Goal: Transaction & Acquisition: Subscribe to service/newsletter

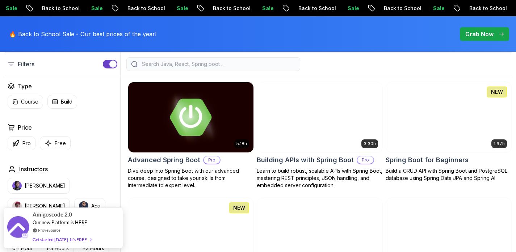
scroll to position [193, 0]
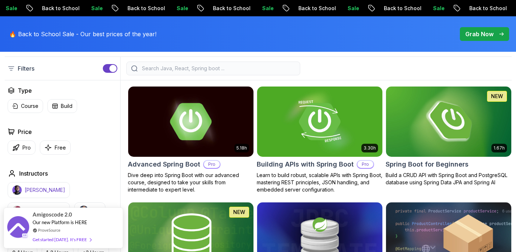
click at [49, 192] on p "Nelson Djalo" at bounding box center [45, 189] width 41 height 7
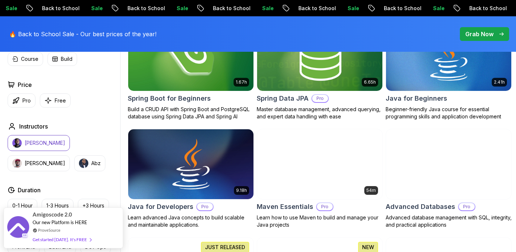
scroll to position [293, 0]
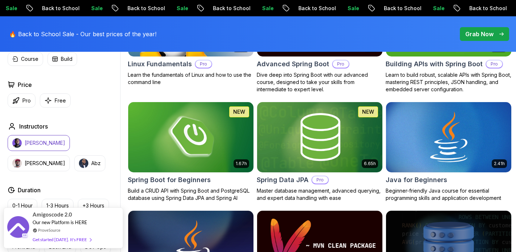
click at [55, 145] on button "[PERSON_NAME]" at bounding box center [39, 143] width 62 height 16
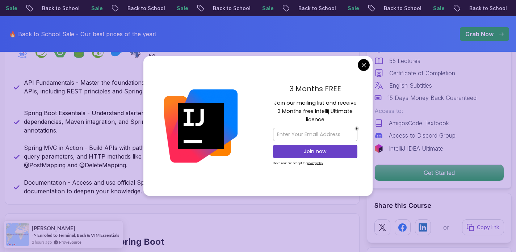
scroll to position [349, 0]
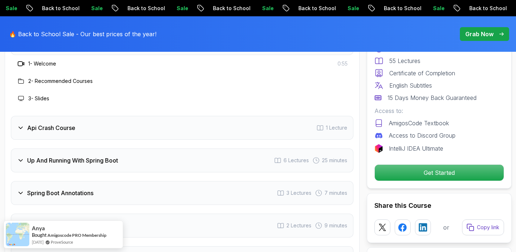
scroll to position [1231, 0]
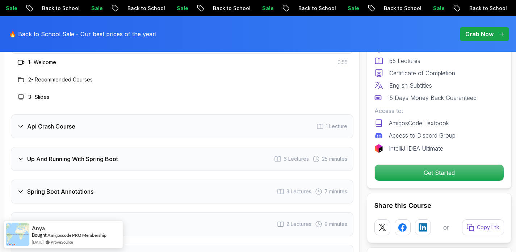
click at [25, 122] on div "Api Crash Course" at bounding box center [46, 126] width 58 height 9
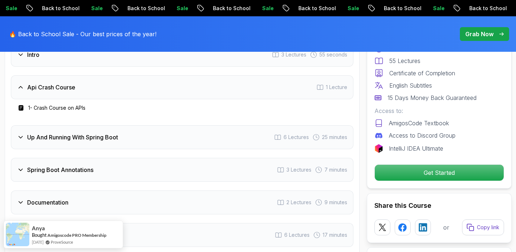
scroll to position [1215, 0]
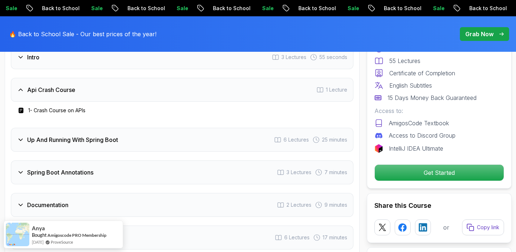
click at [21, 86] on icon at bounding box center [20, 89] width 7 height 7
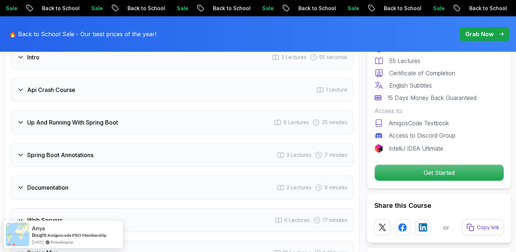
click at [18, 119] on icon at bounding box center [20, 122] width 7 height 7
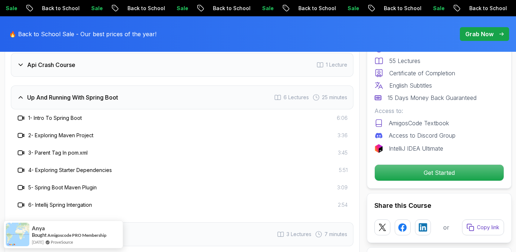
scroll to position [1243, 0]
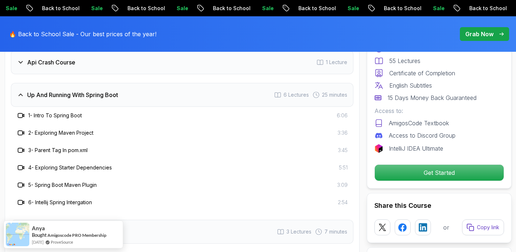
click at [21, 91] on icon at bounding box center [20, 94] width 7 height 7
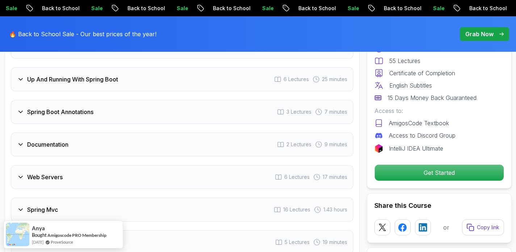
scroll to position [1259, 0]
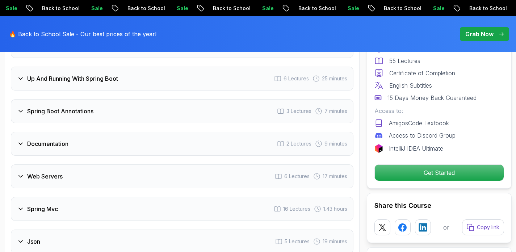
click at [22, 108] on icon at bounding box center [20, 111] width 7 height 7
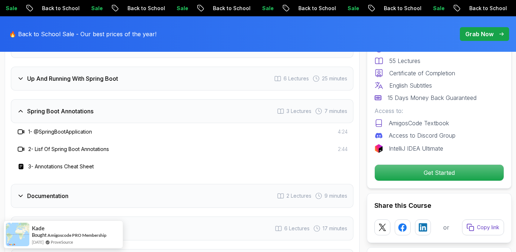
click at [22, 108] on icon at bounding box center [20, 111] width 7 height 7
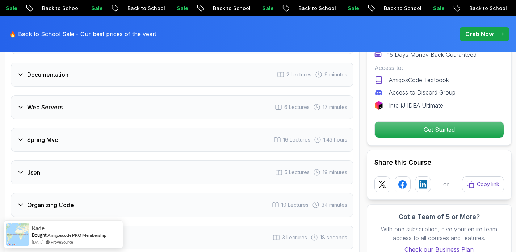
scroll to position [1329, 0]
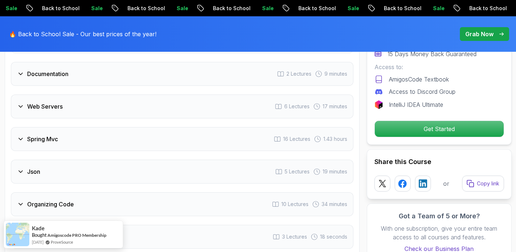
click at [21, 135] on icon at bounding box center [20, 138] width 7 height 7
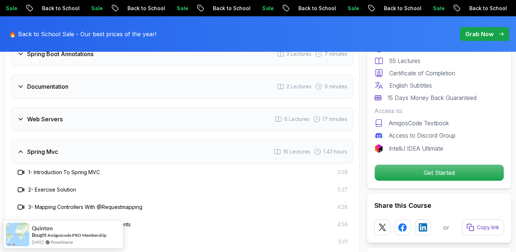
scroll to position [1277, 0]
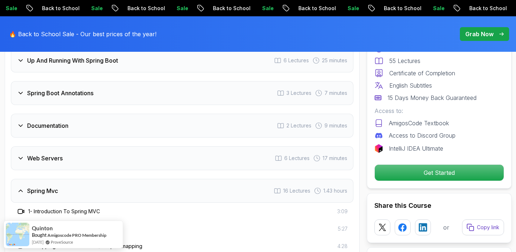
click at [20, 187] on icon at bounding box center [20, 190] width 7 height 7
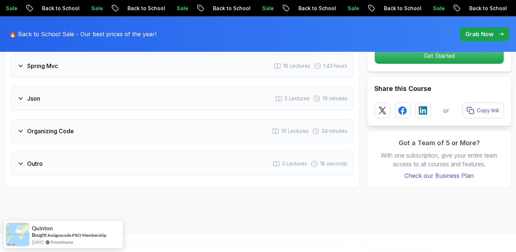
scroll to position [1404, 0]
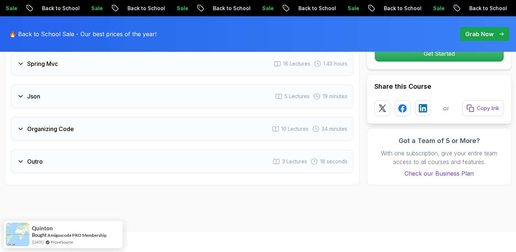
click at [21, 125] on icon at bounding box center [20, 128] width 7 height 7
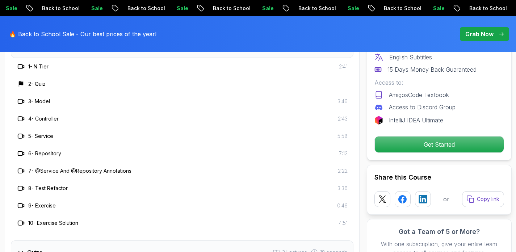
scroll to position [1493, 0]
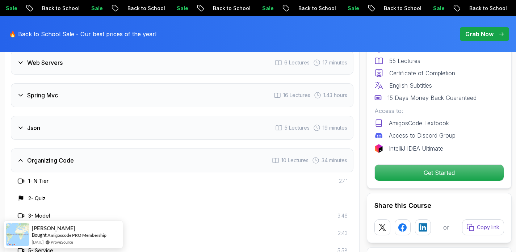
click at [22, 157] on icon at bounding box center [20, 160] width 7 height 7
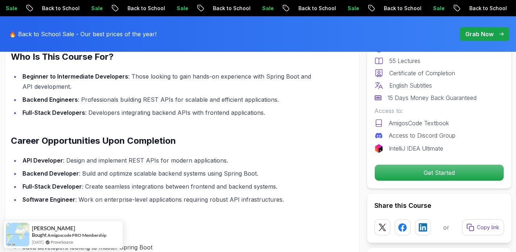
scroll to position [725, 0]
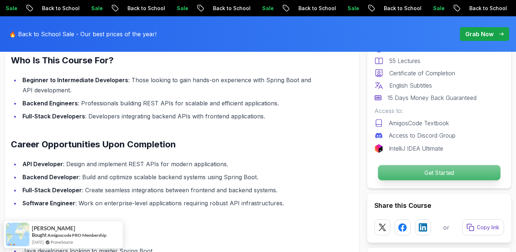
click at [397, 172] on p "Get Started" at bounding box center [439, 172] width 122 height 15
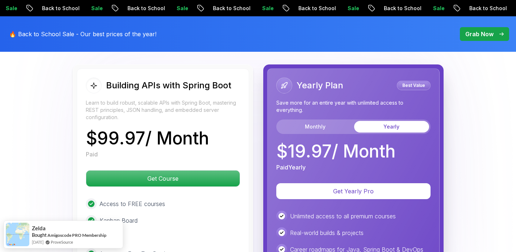
scroll to position [1685, 0]
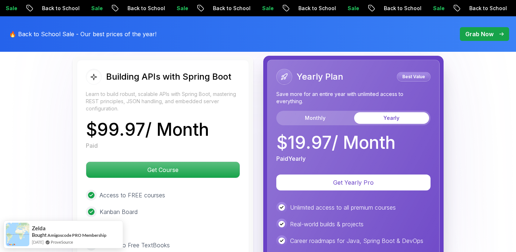
click at [301, 111] on div "Monthly Yearly" at bounding box center [353, 118] width 154 height 14
click at [301, 112] on button "Monthly" at bounding box center [315, 118] width 75 height 12
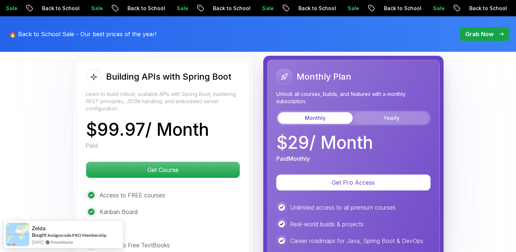
click at [390, 112] on button "Yearly" at bounding box center [391, 118] width 75 height 12
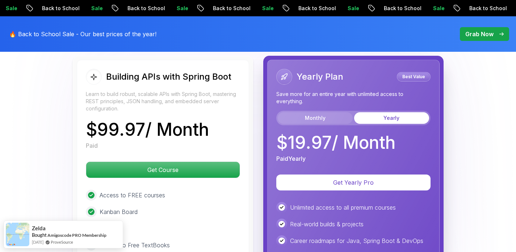
click at [338, 112] on button "Monthly" at bounding box center [315, 118] width 75 height 12
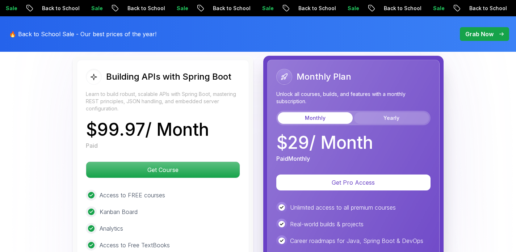
click at [385, 112] on button "Yearly" at bounding box center [391, 118] width 75 height 12
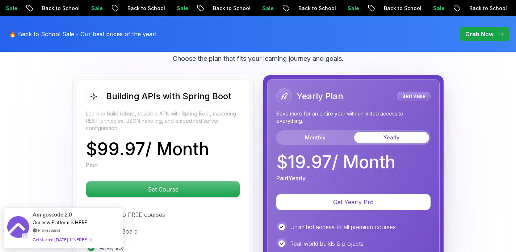
scroll to position [1665, 0]
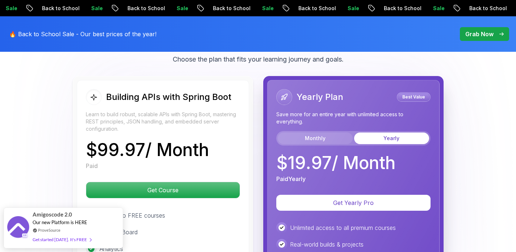
click at [335, 133] on button "Monthly" at bounding box center [315, 139] width 75 height 12
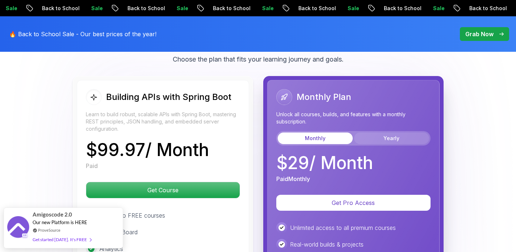
click at [402, 133] on button "Yearly" at bounding box center [391, 139] width 75 height 12
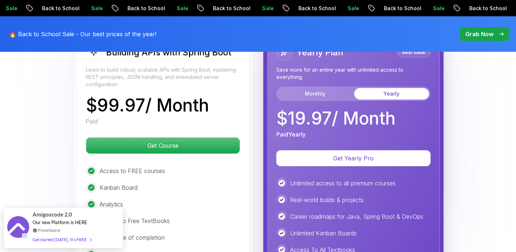
scroll to position [1709, 0]
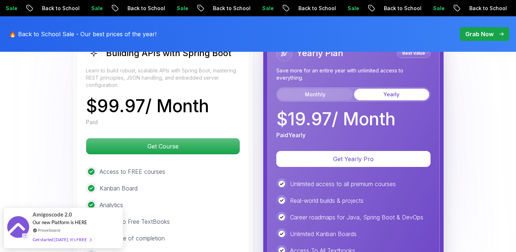
click at [314, 89] on button "Monthly" at bounding box center [315, 95] width 75 height 12
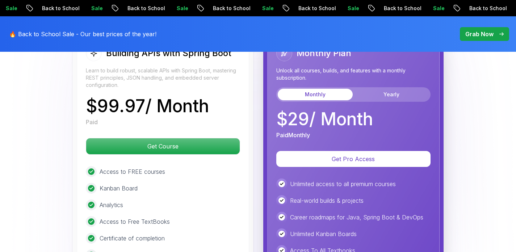
click at [366, 75] on div "Monthly Plan Unlock all courses, builds, and features with a monthly subscripti…" at bounding box center [353, 73] width 154 height 56
click at [368, 89] on button "Yearly" at bounding box center [391, 95] width 75 height 12
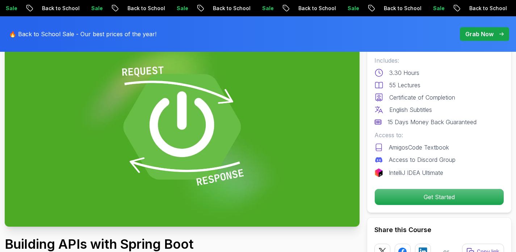
scroll to position [0, 0]
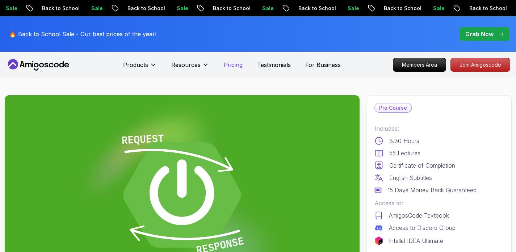
click at [231, 67] on p "Pricing" at bounding box center [233, 64] width 19 height 9
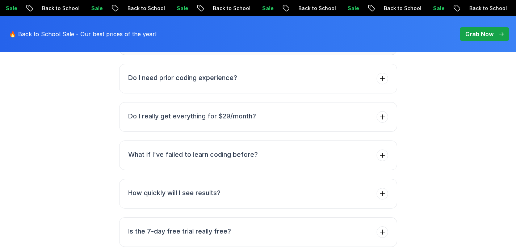
scroll to position [2681, 0]
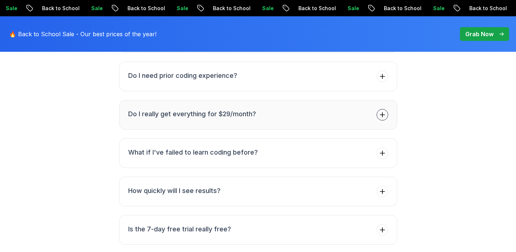
click at [383, 111] on icon at bounding box center [382, 114] width 7 height 7
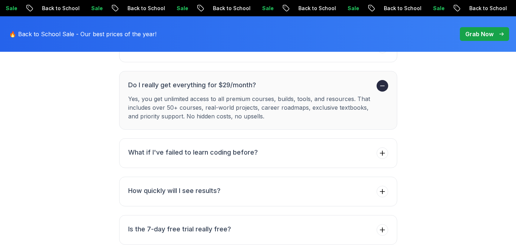
click at [383, 82] on icon at bounding box center [382, 85] width 7 height 7
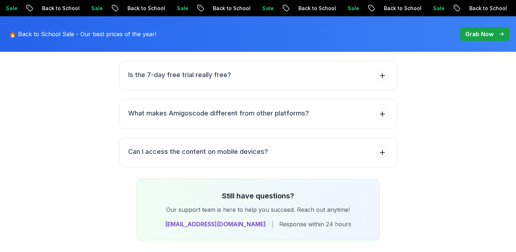
scroll to position [2811, 0]
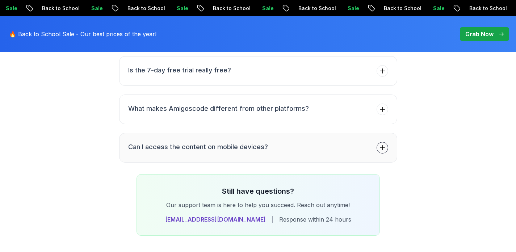
click at [386, 142] on span at bounding box center [383, 148] width 12 height 12
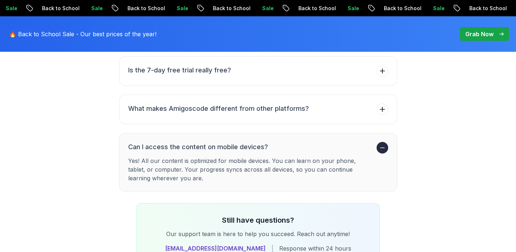
click at [386, 142] on span at bounding box center [383, 148] width 12 height 12
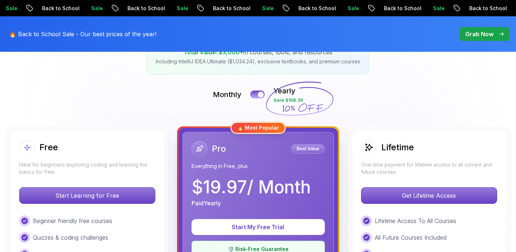
scroll to position [135, 0]
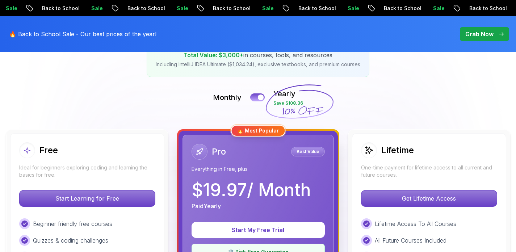
click at [265, 130] on div "🔥 Most Popular" at bounding box center [258, 131] width 55 height 12
click at [258, 97] on div at bounding box center [261, 97] width 6 height 6
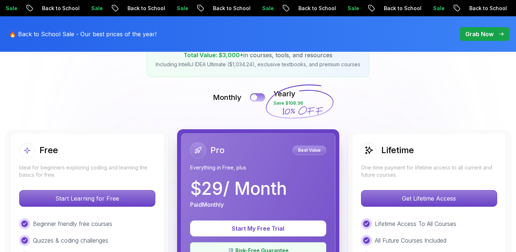
click at [258, 97] on button at bounding box center [257, 97] width 15 height 8
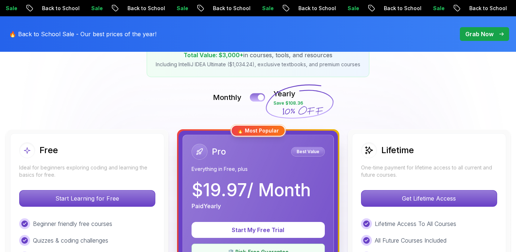
click at [258, 97] on div at bounding box center [261, 97] width 6 height 6
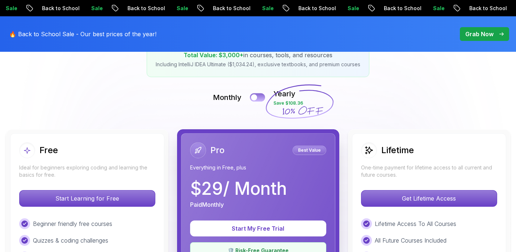
click at [258, 97] on button at bounding box center [257, 97] width 15 height 8
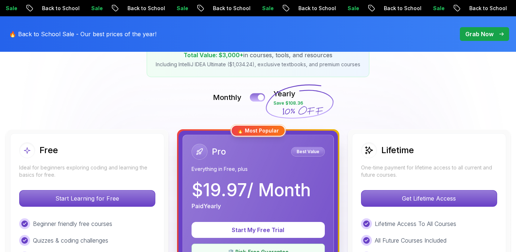
click at [258, 97] on div at bounding box center [261, 97] width 6 height 6
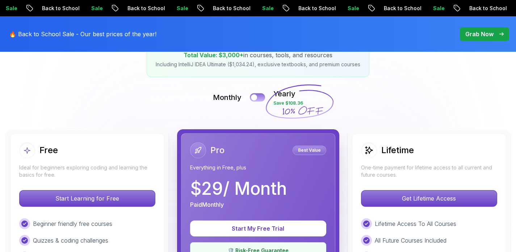
click at [258, 97] on button at bounding box center [257, 97] width 15 height 8
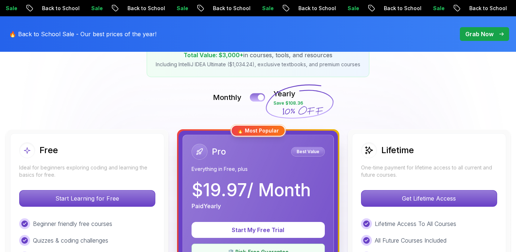
click at [258, 97] on div at bounding box center [261, 97] width 6 height 6
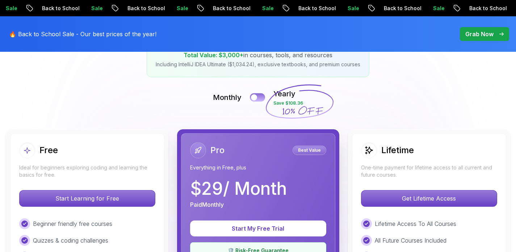
click at [258, 97] on button at bounding box center [257, 97] width 15 height 8
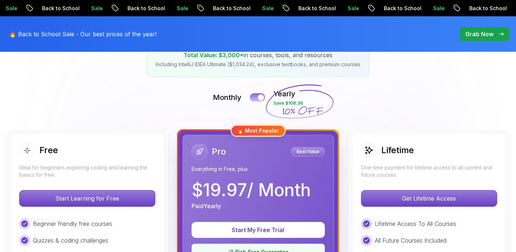
click at [258, 97] on div at bounding box center [261, 97] width 6 height 6
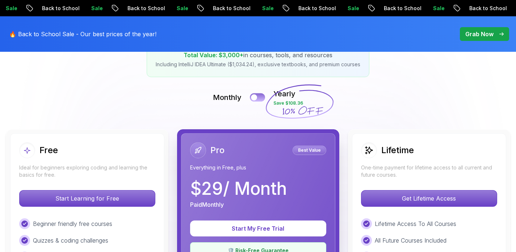
click at [258, 97] on button at bounding box center [257, 97] width 15 height 8
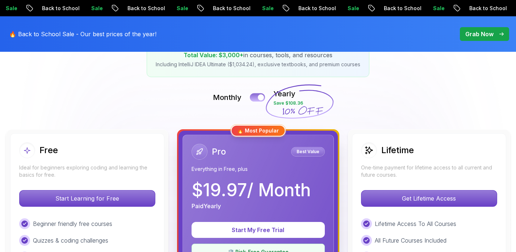
click at [258, 97] on div at bounding box center [261, 97] width 6 height 6
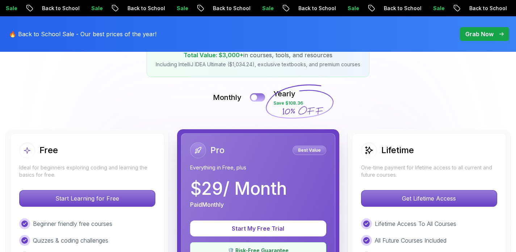
click at [258, 97] on button at bounding box center [257, 97] width 15 height 8
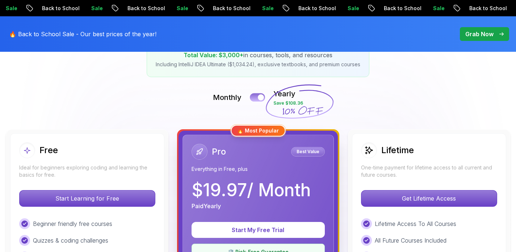
click at [258, 97] on div at bounding box center [261, 97] width 6 height 6
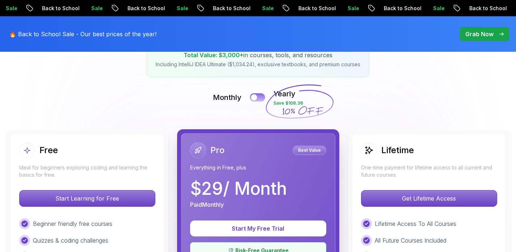
click at [258, 97] on button at bounding box center [257, 97] width 15 height 8
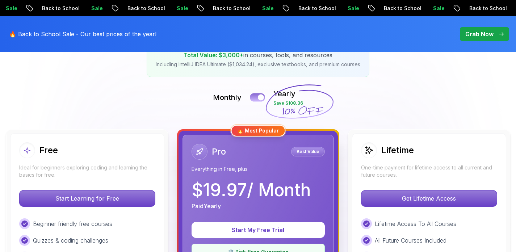
click at [258, 97] on div at bounding box center [261, 97] width 6 height 6
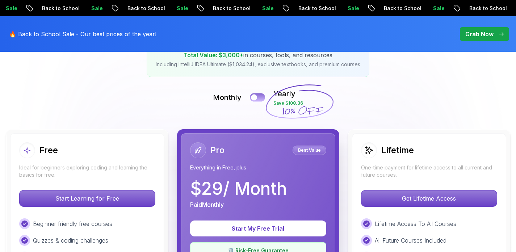
click at [258, 97] on button at bounding box center [257, 97] width 15 height 8
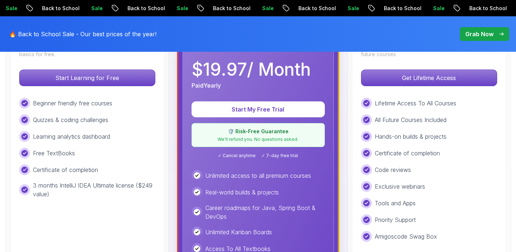
scroll to position [261, 0]
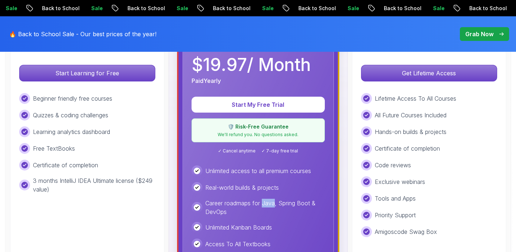
click at [260, 198] on div "Unlimited access to all premium courses Real-world builds & projects Career roa…" at bounding box center [258, 248] width 133 height 167
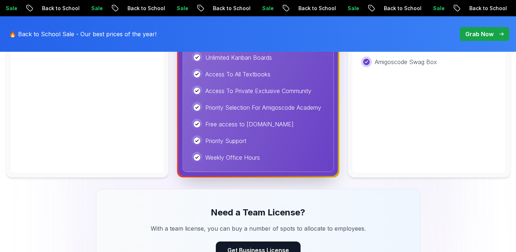
scroll to position [435, 0]
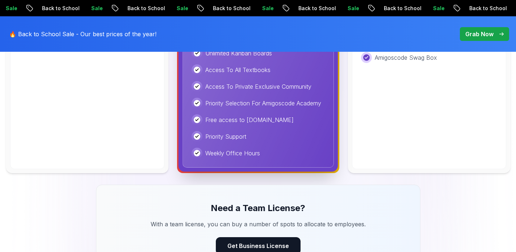
click at [268, 150] on div "Weekly Office Hours" at bounding box center [258, 153] width 133 height 11
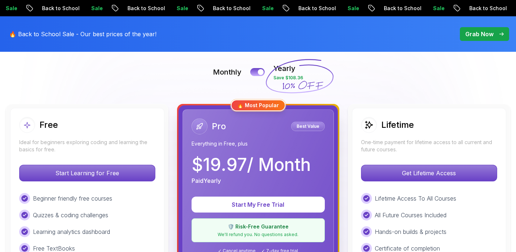
scroll to position [0, 0]
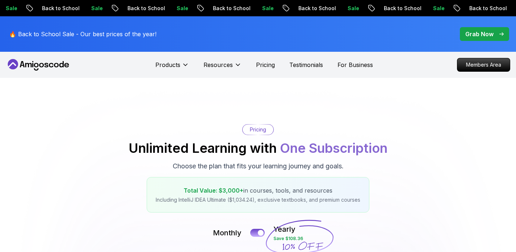
click at [49, 63] on icon at bounding box center [38, 65] width 65 height 12
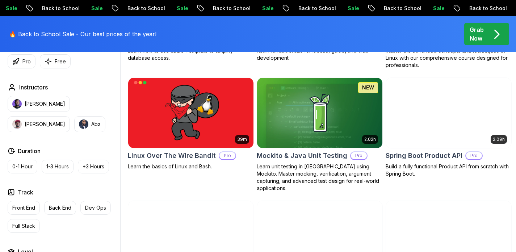
scroll to position [1565, 0]
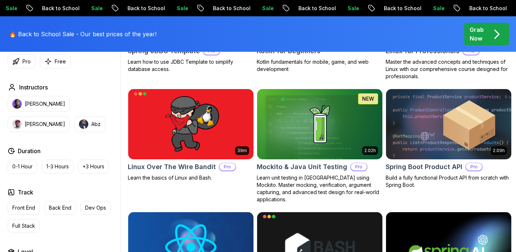
click at [419, 133] on img at bounding box center [448, 123] width 131 height 73
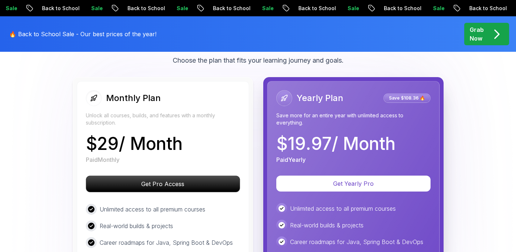
scroll to position [1340, 0]
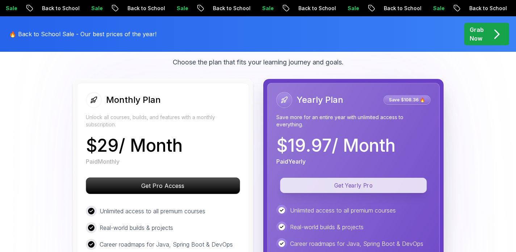
click at [344, 178] on p "Get Yearly Pro" at bounding box center [353, 185] width 147 height 15
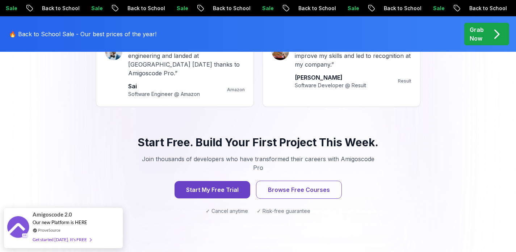
scroll to position [726, 0]
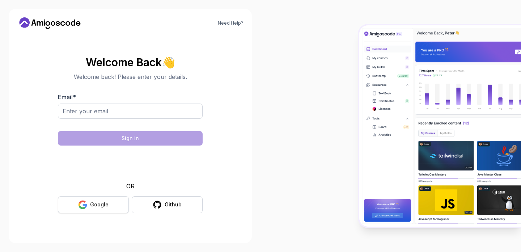
click at [99, 207] on div "Google" at bounding box center [99, 204] width 18 height 7
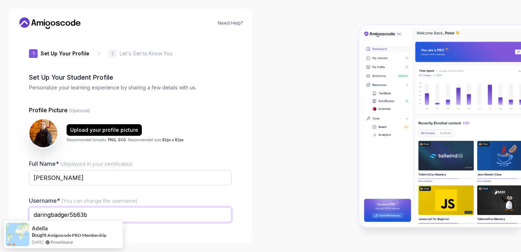
click at [97, 216] on input "daringbadger5b83b" at bounding box center [130, 214] width 203 height 15
type input "mirkoNovakovic2025"
click at [111, 56] on div "2" at bounding box center [112, 53] width 9 height 9
click at [104, 89] on p "Personalize your learning experience by sharing a few details with us." at bounding box center [130, 87] width 203 height 7
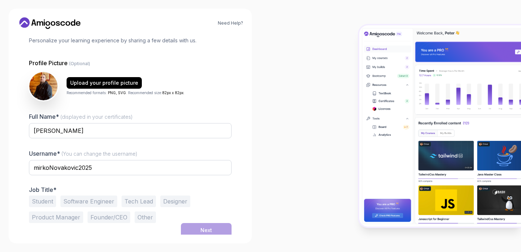
scroll to position [50, 0]
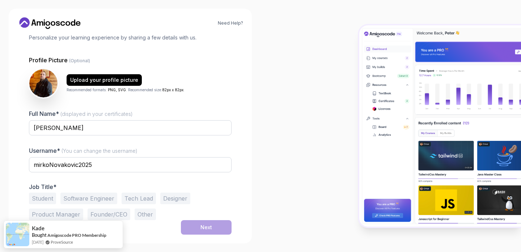
click at [92, 196] on button "Software Engineer" at bounding box center [88, 199] width 57 height 12
click at [49, 199] on button "Student" at bounding box center [42, 199] width 27 height 12
click at [68, 199] on button "Software Engineer" at bounding box center [88, 199] width 57 height 12
click at [206, 226] on div "Next" at bounding box center [207, 227] width 12 height 7
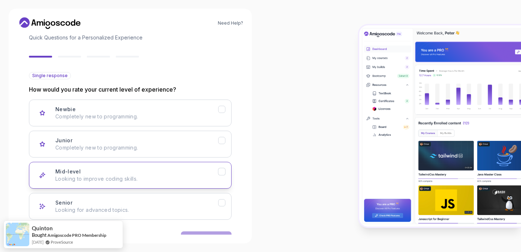
click at [221, 171] on icon "Mid-level" at bounding box center [222, 171] width 7 height 7
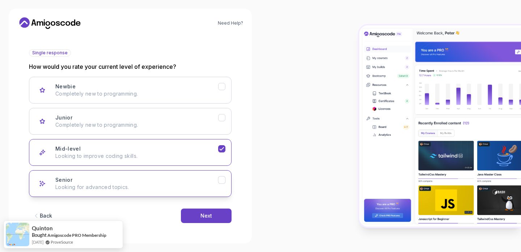
click at [223, 181] on icon "Senior" at bounding box center [222, 180] width 7 height 7
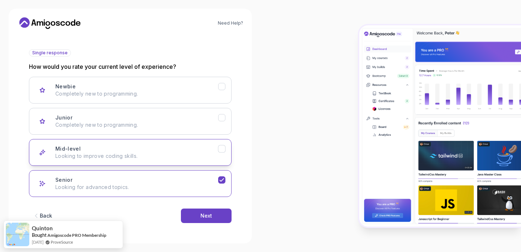
click at [223, 154] on button "Mid-level Looking to improve coding skills." at bounding box center [130, 152] width 203 height 27
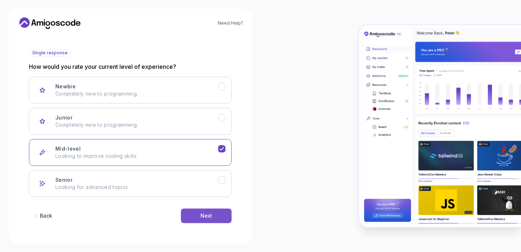
click at [215, 217] on button "Next" at bounding box center [206, 216] width 51 height 14
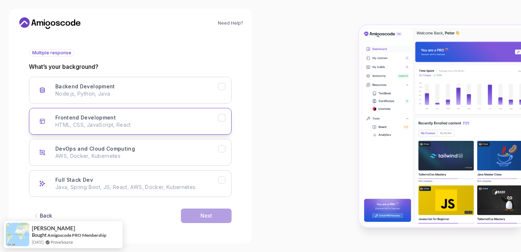
click at [223, 118] on icon "Frontend Development" at bounding box center [222, 117] width 7 height 7
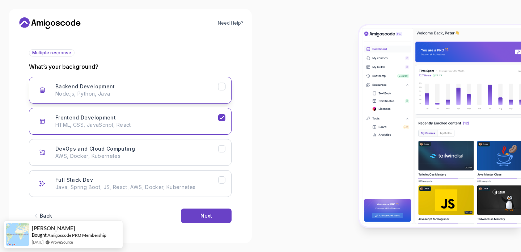
click at [222, 91] on button "Backend Development Node.js, Python, Java" at bounding box center [130, 90] width 203 height 27
click at [212, 220] on button "Next" at bounding box center [206, 216] width 51 height 14
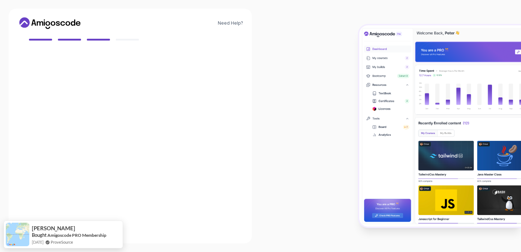
scroll to position [64, 0]
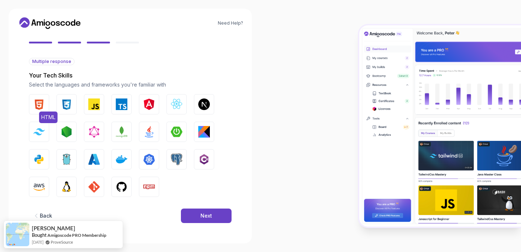
click at [44, 107] on img "button" at bounding box center [39, 104] width 12 height 12
click at [64, 107] on img "button" at bounding box center [67, 104] width 12 height 12
click at [89, 107] on img "button" at bounding box center [94, 104] width 12 height 12
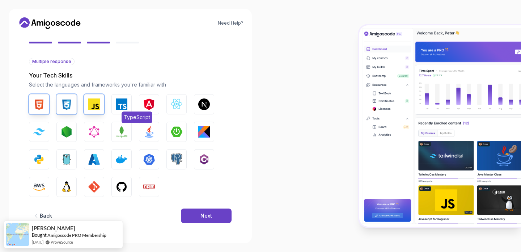
click at [113, 106] on button "TypeScript" at bounding box center [122, 104] width 20 height 20
click at [150, 106] on img "button" at bounding box center [149, 104] width 12 height 12
click at [146, 129] on img "button" at bounding box center [149, 132] width 12 height 12
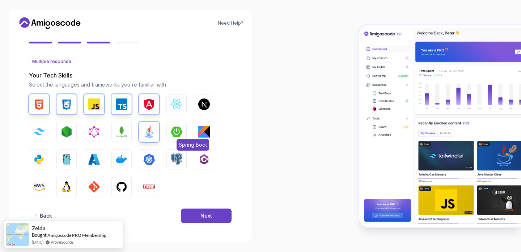
click at [174, 129] on img "button" at bounding box center [177, 132] width 12 height 12
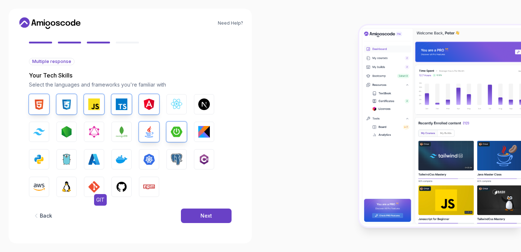
click at [93, 186] on img "button" at bounding box center [94, 187] width 12 height 12
click at [113, 184] on button "GitHub" at bounding box center [122, 187] width 20 height 20
click at [152, 184] on img "button" at bounding box center [149, 187] width 12 height 12
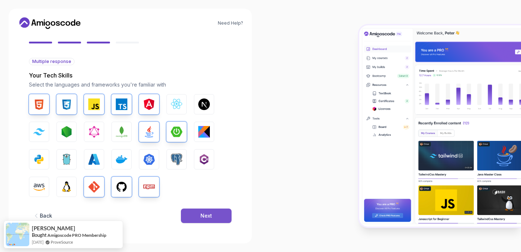
click at [210, 215] on div "Next" at bounding box center [207, 215] width 12 height 7
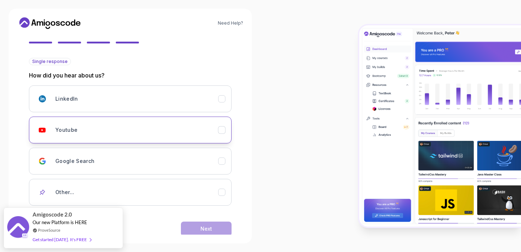
click at [224, 132] on icon "Youtube" at bounding box center [222, 130] width 7 height 7
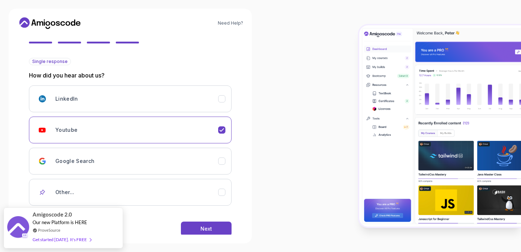
scroll to position [77, 0]
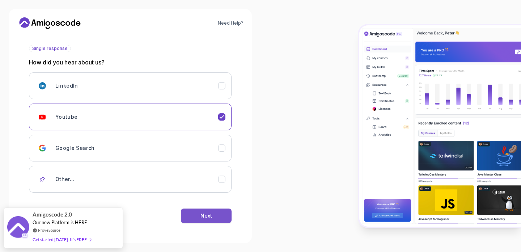
click at [198, 216] on button "Next" at bounding box center [206, 216] width 51 height 14
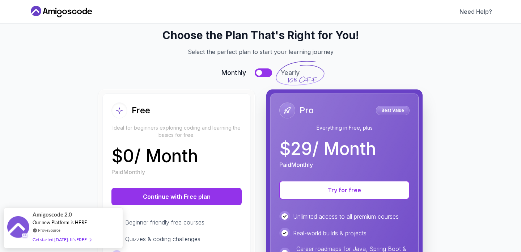
scroll to position [0, 0]
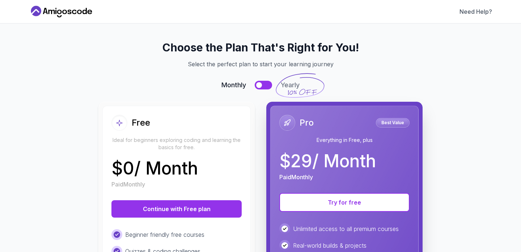
click at [265, 85] on button at bounding box center [263, 85] width 17 height 9
click at [256, 85] on button at bounding box center [263, 85] width 17 height 9
click at [264, 82] on button at bounding box center [263, 85] width 17 height 9
click at [255, 82] on button at bounding box center [263, 85] width 17 height 9
click at [265, 83] on button at bounding box center [263, 85] width 17 height 9
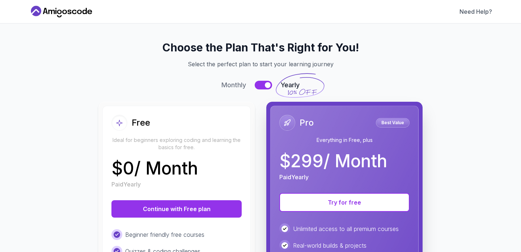
click at [258, 84] on button at bounding box center [263, 85] width 17 height 9
click at [265, 84] on button at bounding box center [263, 85] width 17 height 9
click at [258, 83] on button at bounding box center [263, 85] width 17 height 9
click at [265, 83] on button at bounding box center [263, 85] width 17 height 9
click at [258, 84] on button at bounding box center [263, 85] width 17 height 9
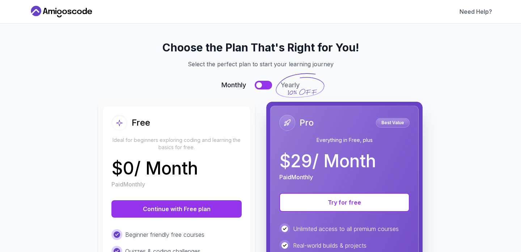
click at [265, 84] on button at bounding box center [263, 85] width 17 height 9
click at [255, 83] on button at bounding box center [263, 85] width 17 height 9
click at [260, 83] on button at bounding box center [263, 85] width 17 height 9
click at [258, 84] on button at bounding box center [263, 85] width 17 height 9
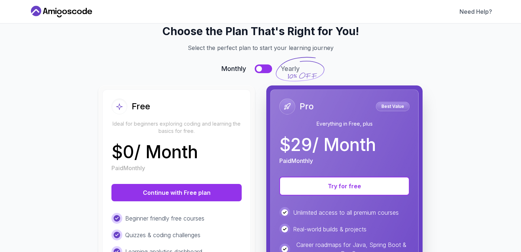
scroll to position [17, 0]
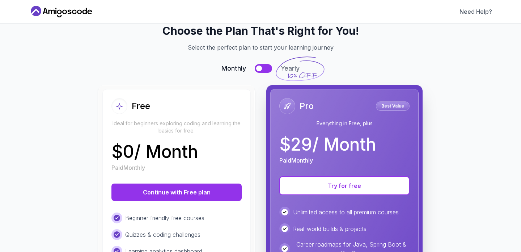
click at [264, 72] on button at bounding box center [263, 68] width 17 height 9
click at [260, 70] on button at bounding box center [263, 68] width 17 height 9
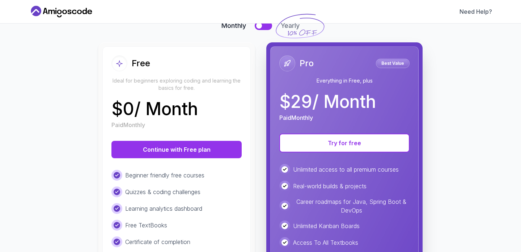
scroll to position [0, 0]
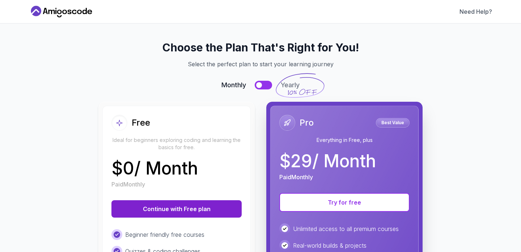
click at [200, 207] on button "Continue with Free plan" at bounding box center [177, 208] width 130 height 17
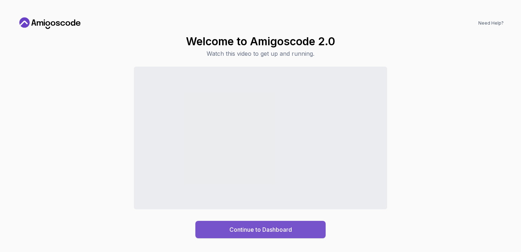
click at [215, 226] on button "Continue to Dashboard" at bounding box center [261, 229] width 130 height 17
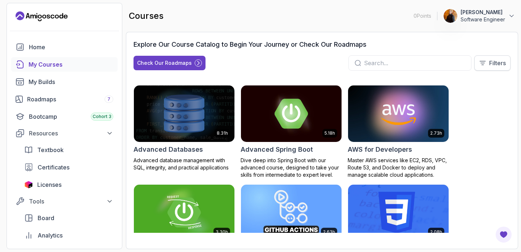
click at [496, 58] on button "Filters" at bounding box center [493, 62] width 36 height 15
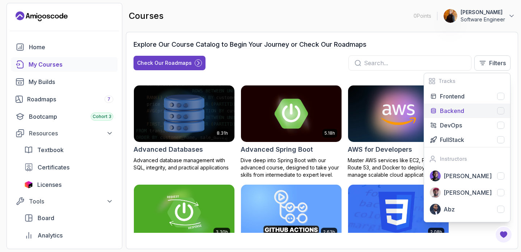
click at [499, 108] on div at bounding box center [500, 110] width 7 height 7
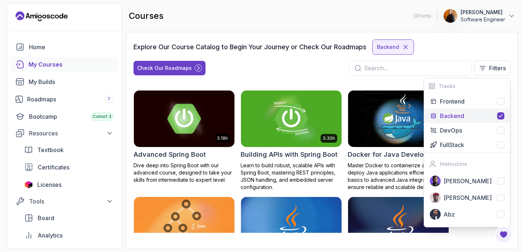
click at [500, 114] on icon at bounding box center [501, 116] width 6 height 6
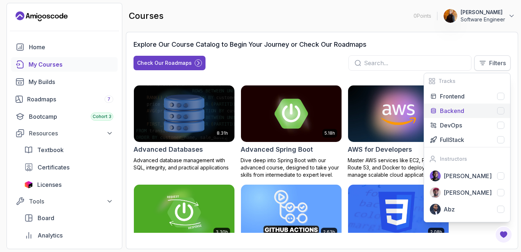
click at [488, 65] on button "Filters" at bounding box center [493, 62] width 36 height 15
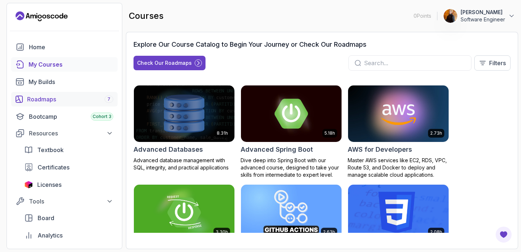
click at [58, 100] on div "Roadmaps 7" at bounding box center [70, 99] width 86 height 9
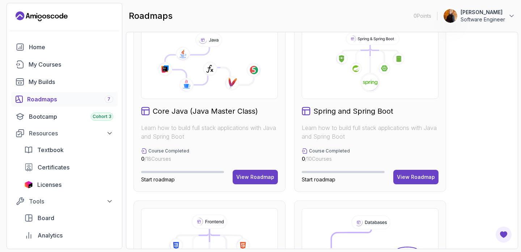
scroll to position [199, 0]
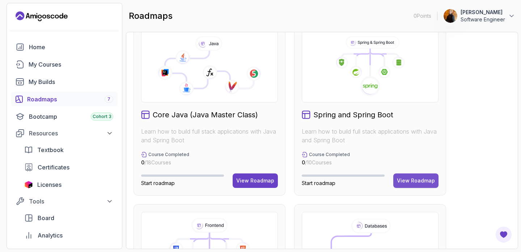
click at [414, 185] on button "View Roadmap" at bounding box center [416, 180] width 45 height 14
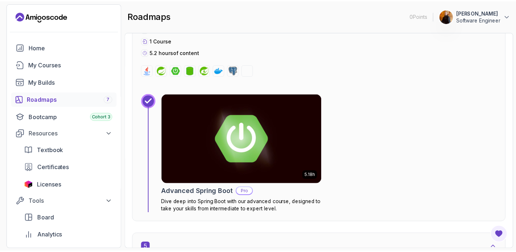
scroll to position [1108, 0]
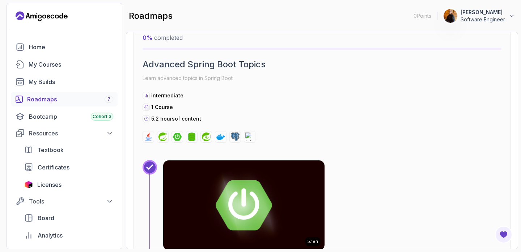
click at [266, 169] on img at bounding box center [243, 205] width 169 height 94
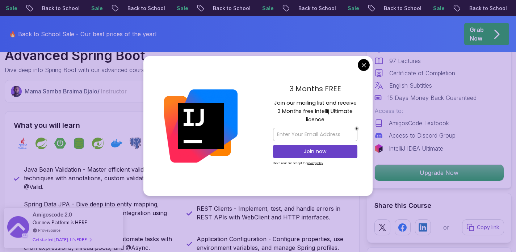
scroll to position [264, 0]
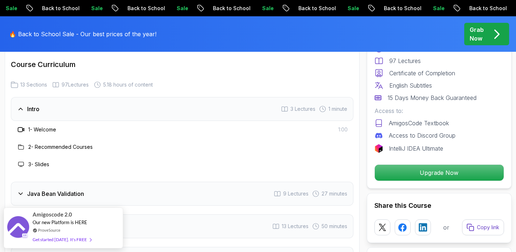
scroll to position [986, 0]
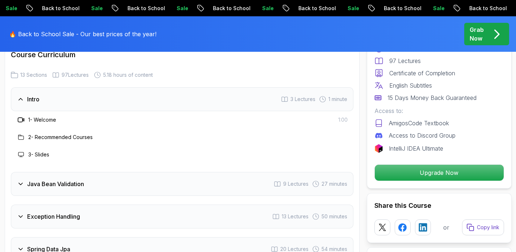
click at [48, 116] on h3 "1 - Welcome" at bounding box center [42, 119] width 28 height 7
click at [22, 134] on icon at bounding box center [21, 137] width 6 height 6
click at [22, 118] on icon at bounding box center [20, 120] width 5 height 4
click at [22, 129] on div "2 - Recommended Courses" at bounding box center [182, 137] width 343 height 17
click at [298, 96] on span "3 Lectures" at bounding box center [302, 99] width 25 height 7
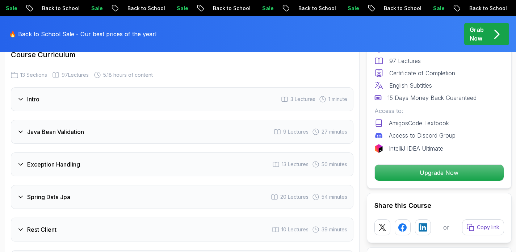
click at [298, 96] on span "3 Lectures" at bounding box center [302, 99] width 25 height 7
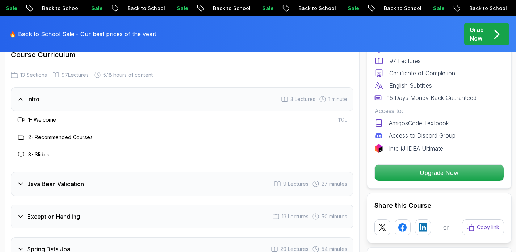
click at [298, 96] on span "3 Lectures" at bounding box center [302, 99] width 25 height 7
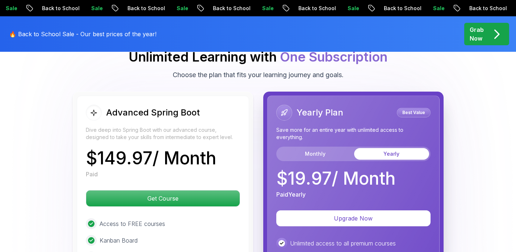
scroll to position [1560, 0]
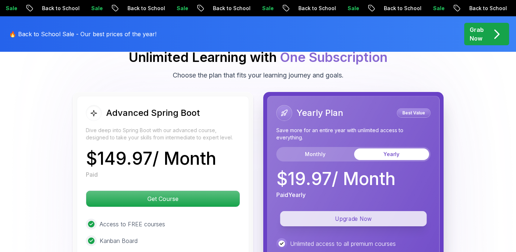
click at [332, 211] on p "Upgrade Now" at bounding box center [353, 218] width 147 height 15
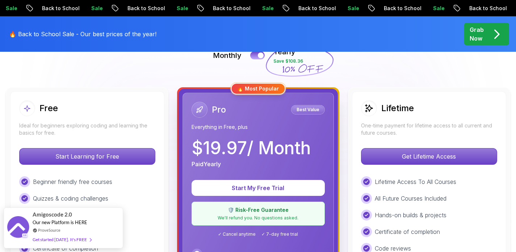
scroll to position [184, 0]
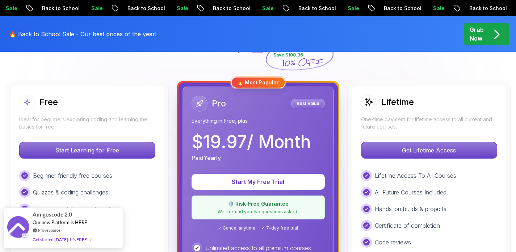
click at [301, 211] on p "We'll refund you. No questions asked." at bounding box center [258, 212] width 124 height 6
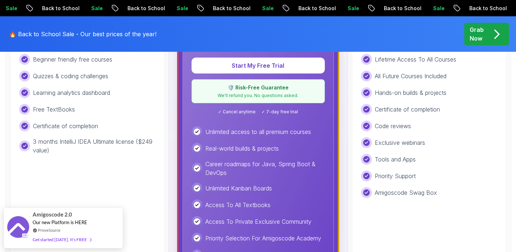
scroll to position [248, 0]
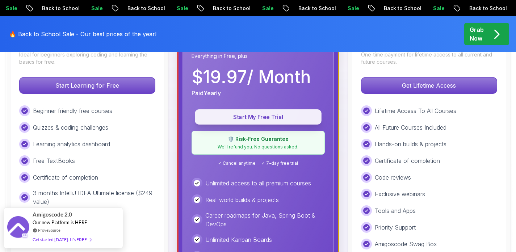
click at [283, 119] on p "Start My Free Trial" at bounding box center [258, 117] width 110 height 8
click at [263, 118] on p "Start My Free Trial" at bounding box center [258, 117] width 110 height 8
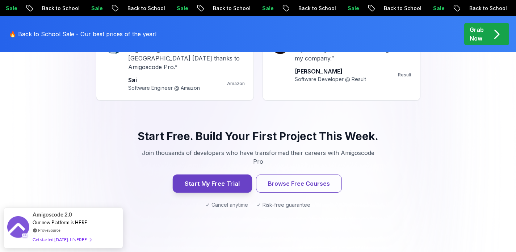
click at [217, 175] on button "Start My Free Trial" at bounding box center [211, 184] width 79 height 18
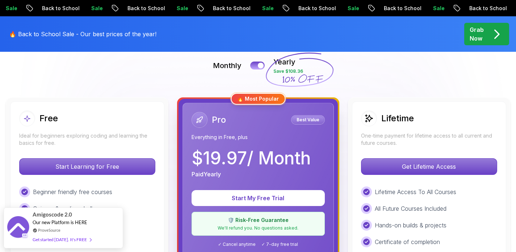
scroll to position [164, 0]
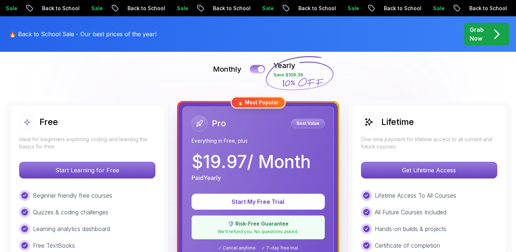
click at [256, 68] on button at bounding box center [257, 69] width 15 height 8
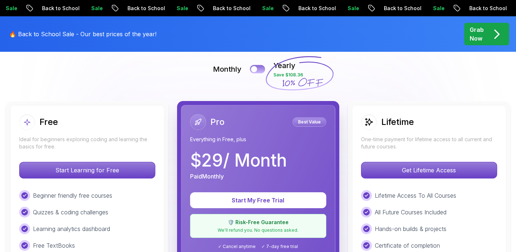
click at [261, 68] on button at bounding box center [257, 69] width 15 height 8
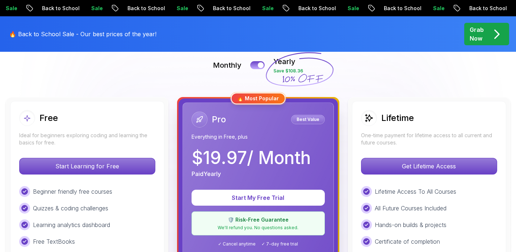
scroll to position [125, 0]
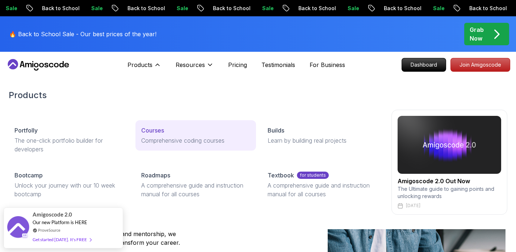
click at [164, 132] on div "Courses" at bounding box center [195, 130] width 109 height 9
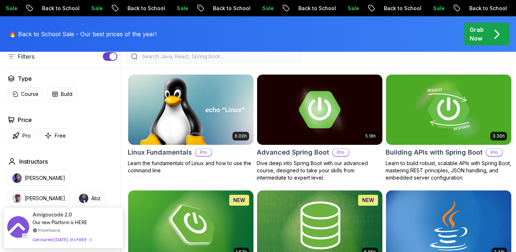
scroll to position [205, 0]
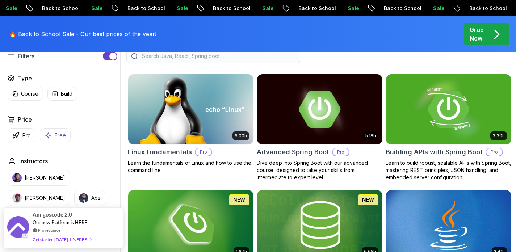
click at [55, 134] on p "Free" at bounding box center [60, 135] width 11 height 7
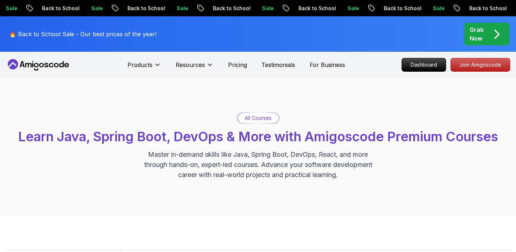
click at [473, 29] on p "Grab Now" at bounding box center [477, 33] width 14 height 17
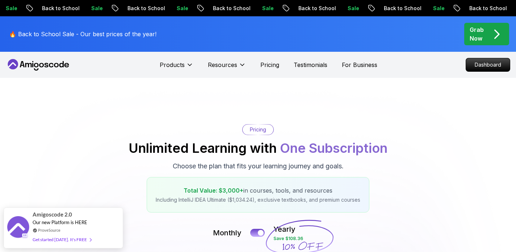
click at [52, 67] on icon at bounding box center [38, 65] width 65 height 12
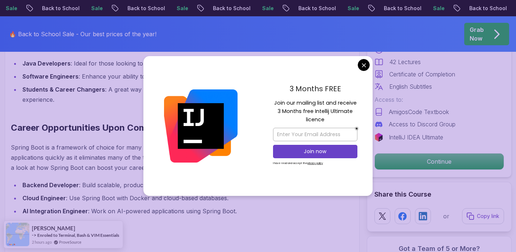
scroll to position [647, 0]
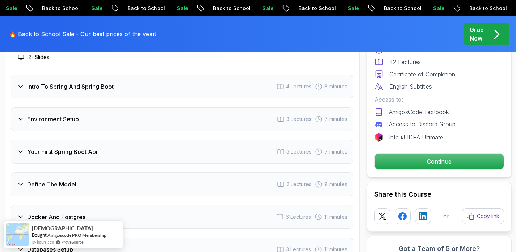
scroll to position [1011, 0]
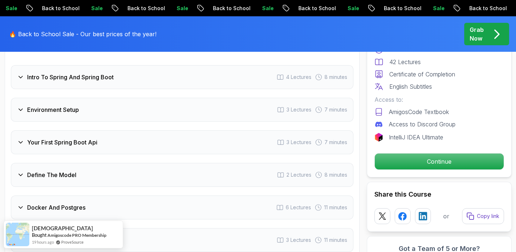
click at [25, 138] on div "Your First Spring Boot Api" at bounding box center [57, 142] width 80 height 9
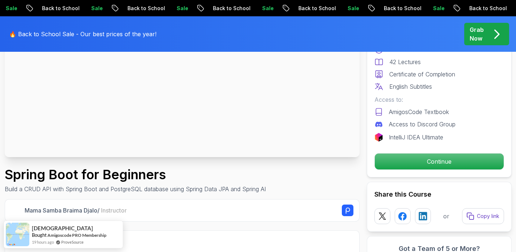
scroll to position [0, 0]
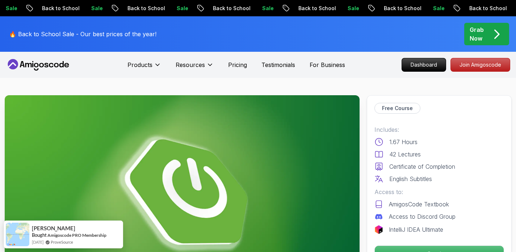
click at [47, 64] on icon at bounding box center [38, 65] width 65 height 12
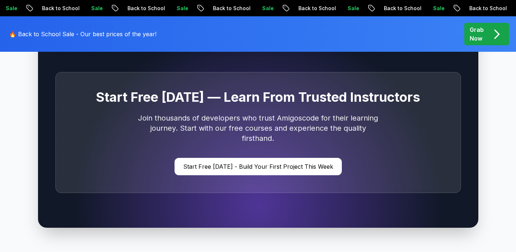
scroll to position [2180, 0]
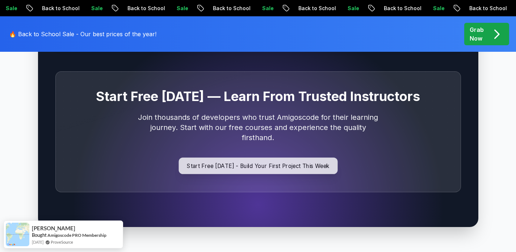
click at [278, 157] on p "Start Free [DATE] - Build Your First Project This Week" at bounding box center [257, 165] width 159 height 17
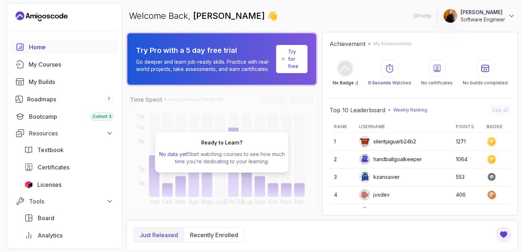
click at [510, 15] on icon at bounding box center [511, 15] width 7 height 7
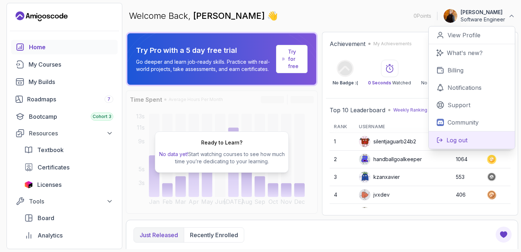
click at [459, 139] on p "Log out" at bounding box center [457, 140] width 21 height 9
click at [457, 140] on p "Log out" at bounding box center [457, 140] width 21 height 9
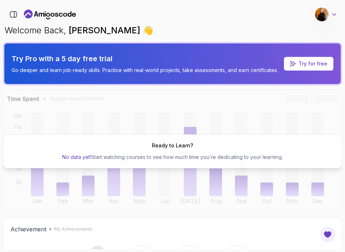
click at [333, 18] on icon at bounding box center [334, 14] width 7 height 7
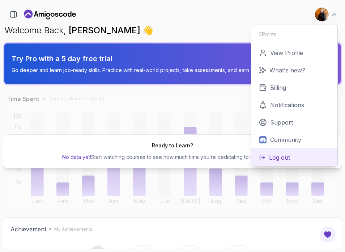
click at [287, 154] on p "Log out" at bounding box center [279, 157] width 21 height 9
